Goal: Check status

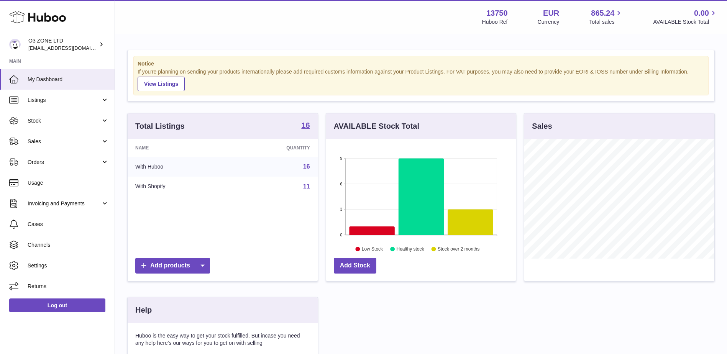
scroll to position [120, 192]
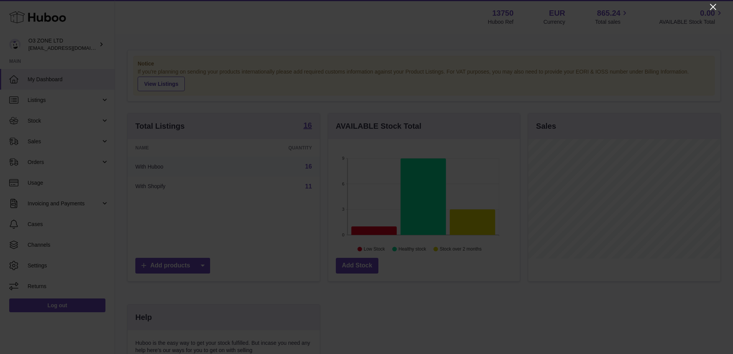
click at [710, 5] on icon "Close" at bounding box center [712, 6] width 9 height 9
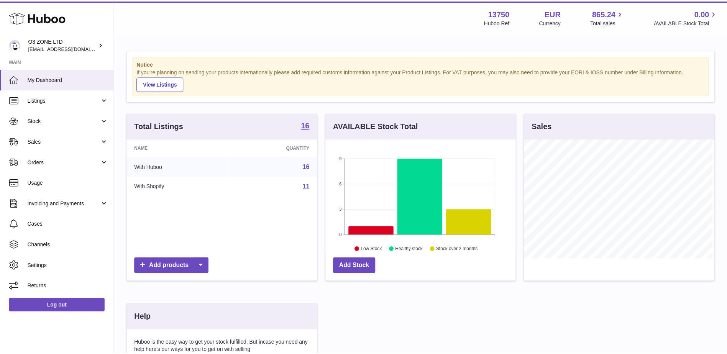
scroll to position [383021, 382951]
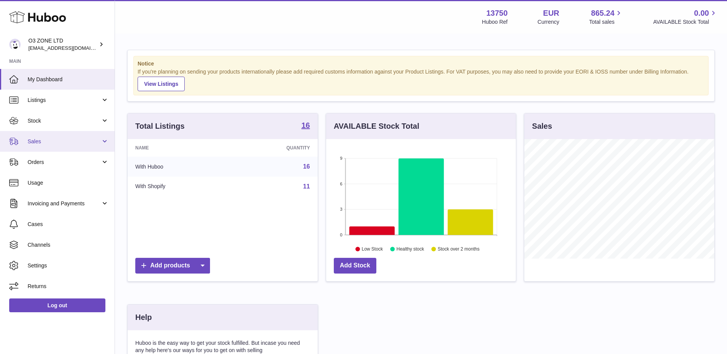
click at [40, 133] on link "Sales" at bounding box center [57, 141] width 115 height 21
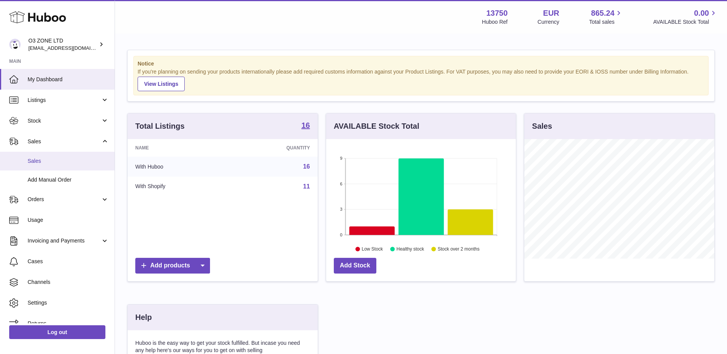
click at [43, 158] on span "Sales" at bounding box center [68, 160] width 81 height 7
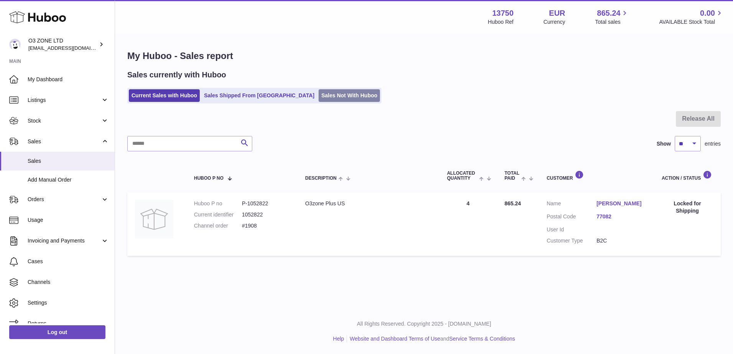
click at [328, 96] on link "Sales Not With Huboo" at bounding box center [348, 95] width 61 height 13
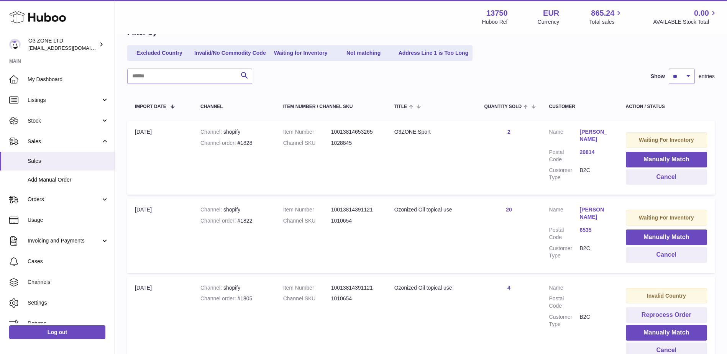
scroll to position [115, 0]
